Goal: Information Seeking & Learning: Learn about a topic

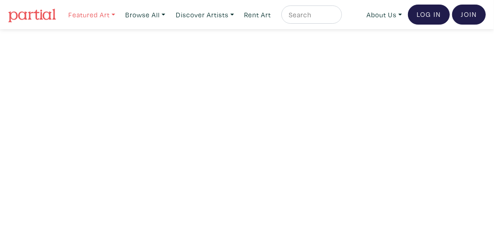
click at [102, 15] on link "Featured Art" at bounding box center [91, 14] width 55 height 19
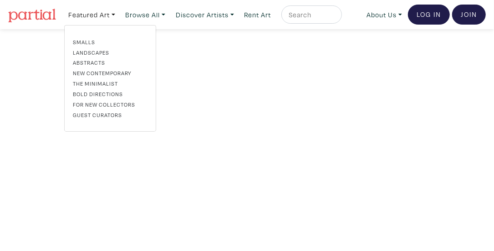
click at [101, 95] on link "Bold Directions" at bounding box center [110, 94] width 75 height 8
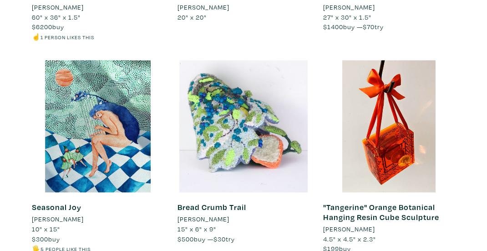
scroll to position [5226, 0]
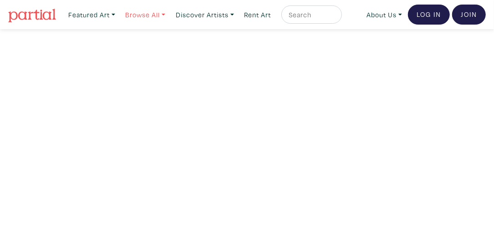
click at [119, 18] on link "Browse All" at bounding box center [91, 14] width 55 height 19
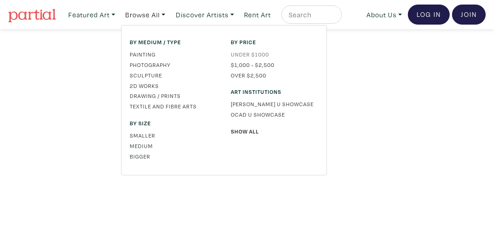
click at [252, 55] on link "Under $1000" at bounding box center [274, 54] width 87 height 8
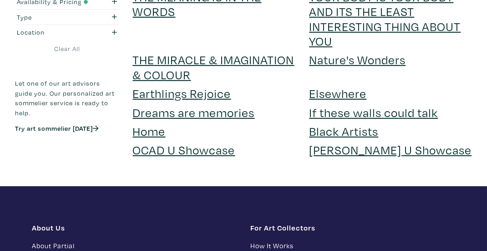
scroll to position [1807, 0]
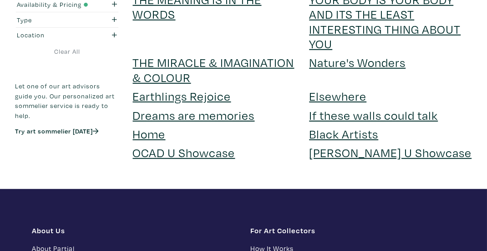
click at [335, 144] on link "[PERSON_NAME] U Showcase" at bounding box center [390, 152] width 162 height 16
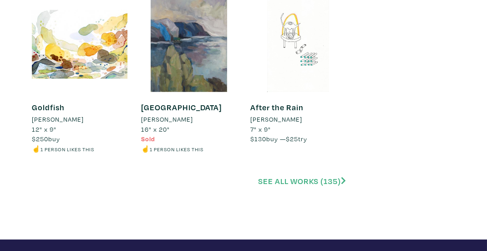
scroll to position [1900, 0]
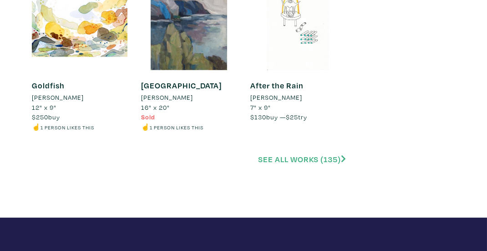
click at [296, 154] on link "See all works (135)" at bounding box center [302, 159] width 88 height 10
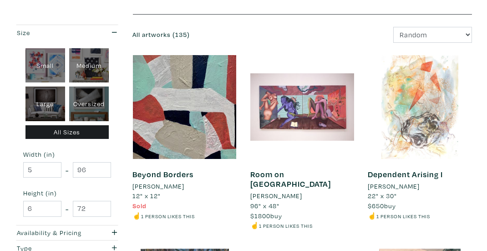
scroll to position [174, 0]
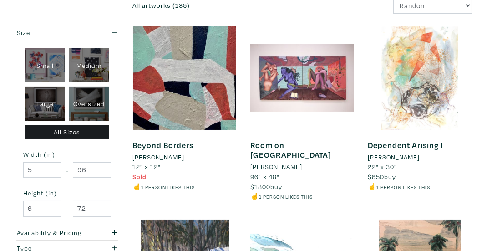
click at [51, 97] on div "Large" at bounding box center [45, 103] width 40 height 35
type input "28"
type input "48"
type input "28"
type input "48"
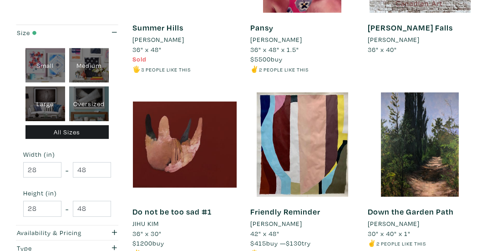
scroll to position [1019, 0]
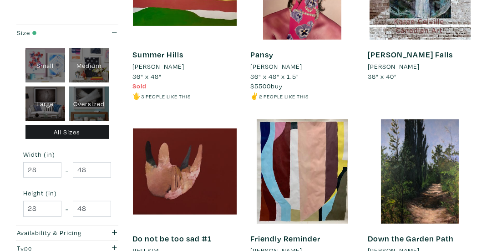
click at [83, 109] on div "Oversized" at bounding box center [89, 103] width 40 height 35
type input "48"
type input "96"
type input "48"
type input "72"
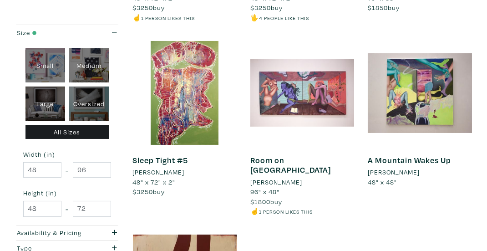
scroll to position [521, 0]
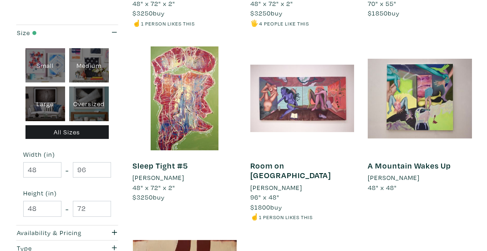
click at [91, 75] on div "Medium" at bounding box center [89, 65] width 40 height 35
type input "16"
type input "28"
type input "16"
type input "28"
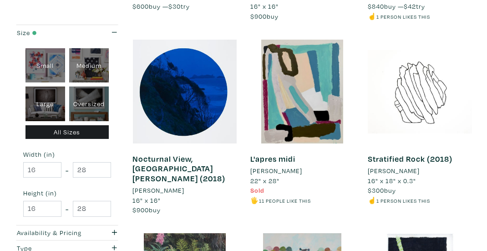
scroll to position [350, 0]
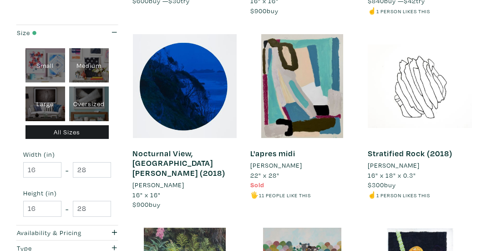
click at [253, 164] on li "[PERSON_NAME]" at bounding box center [276, 165] width 52 height 10
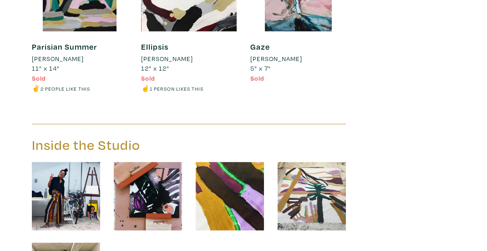
scroll to position [1583, 0]
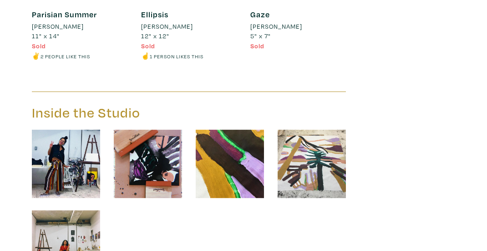
click at [55, 159] on img at bounding box center [66, 164] width 68 height 68
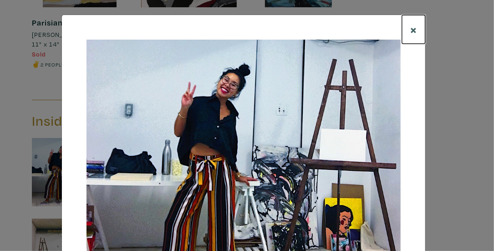
click at [410, 30] on span "×" at bounding box center [413, 29] width 7 height 16
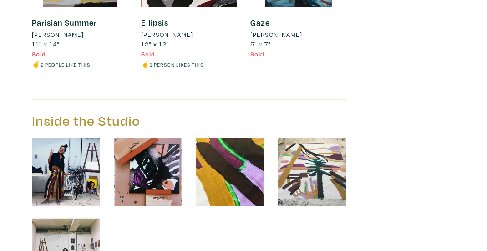
click at [289, 166] on img at bounding box center [311, 172] width 68 height 68
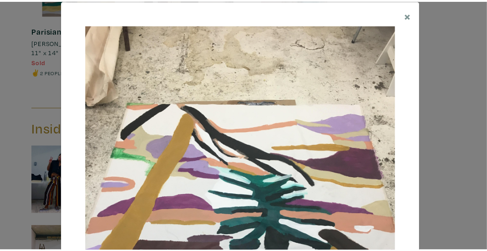
scroll to position [6, 0]
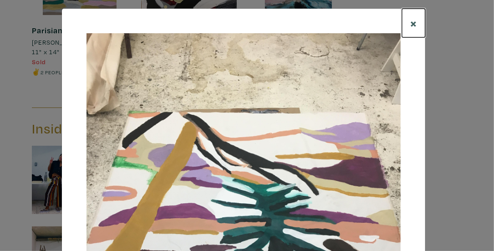
click at [410, 25] on span "×" at bounding box center [413, 23] width 7 height 16
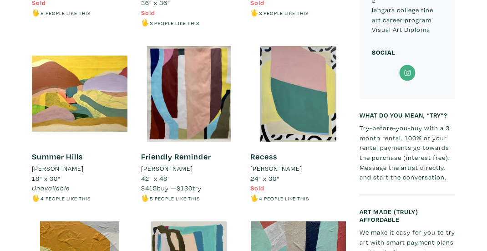
scroll to position [569, 0]
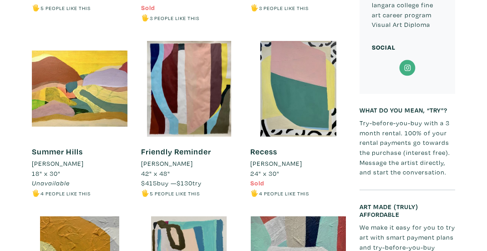
click at [410, 65] on icon at bounding box center [407, 68] width 6 height 6
